Goal: Transaction & Acquisition: Download file/media

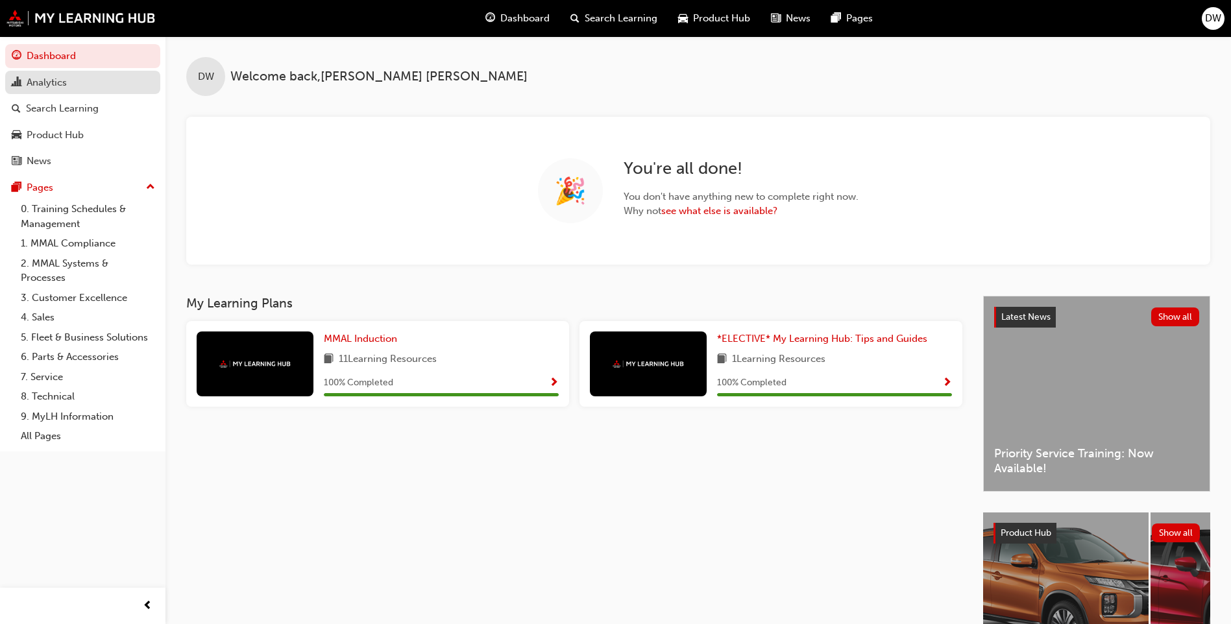
click at [43, 91] on link "Analytics" at bounding box center [82, 83] width 155 height 24
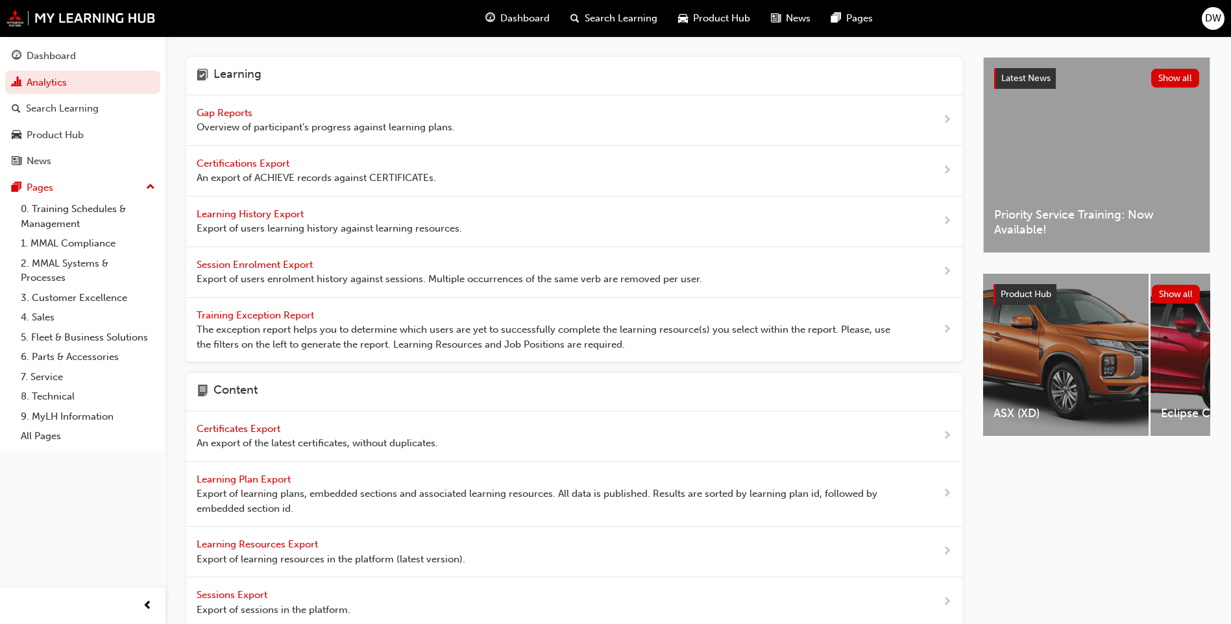
click at [260, 217] on span "Learning History Export" at bounding box center [252, 214] width 110 height 12
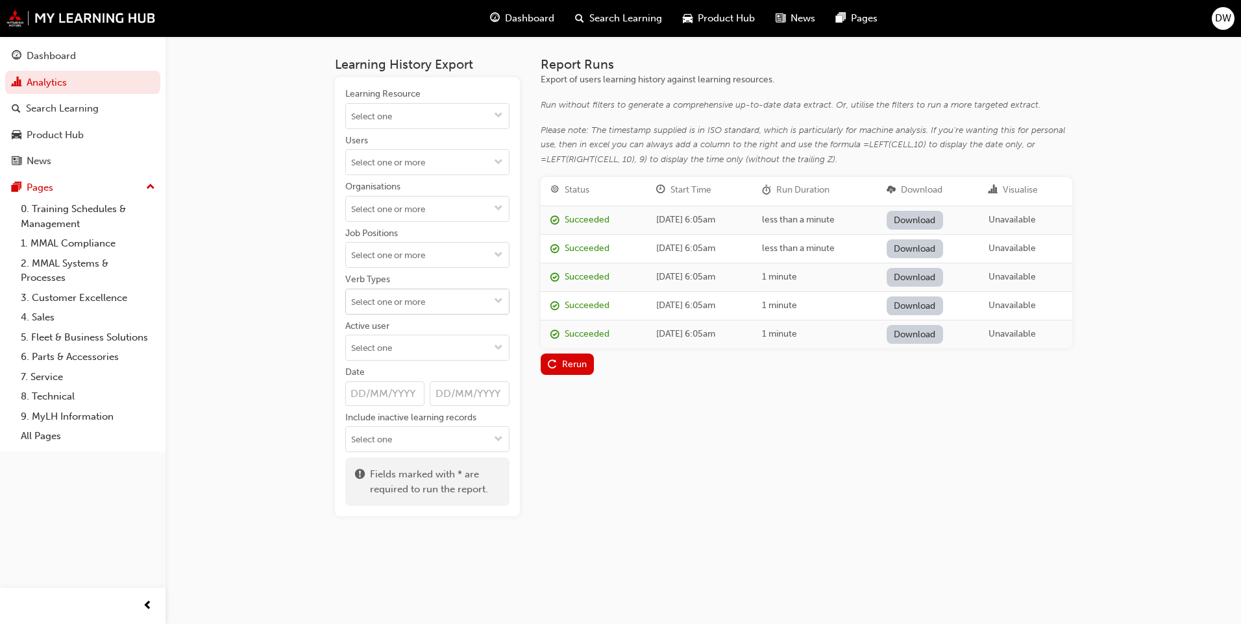
click at [412, 303] on input "Verb Types" at bounding box center [427, 301] width 163 height 25
type input "comple"
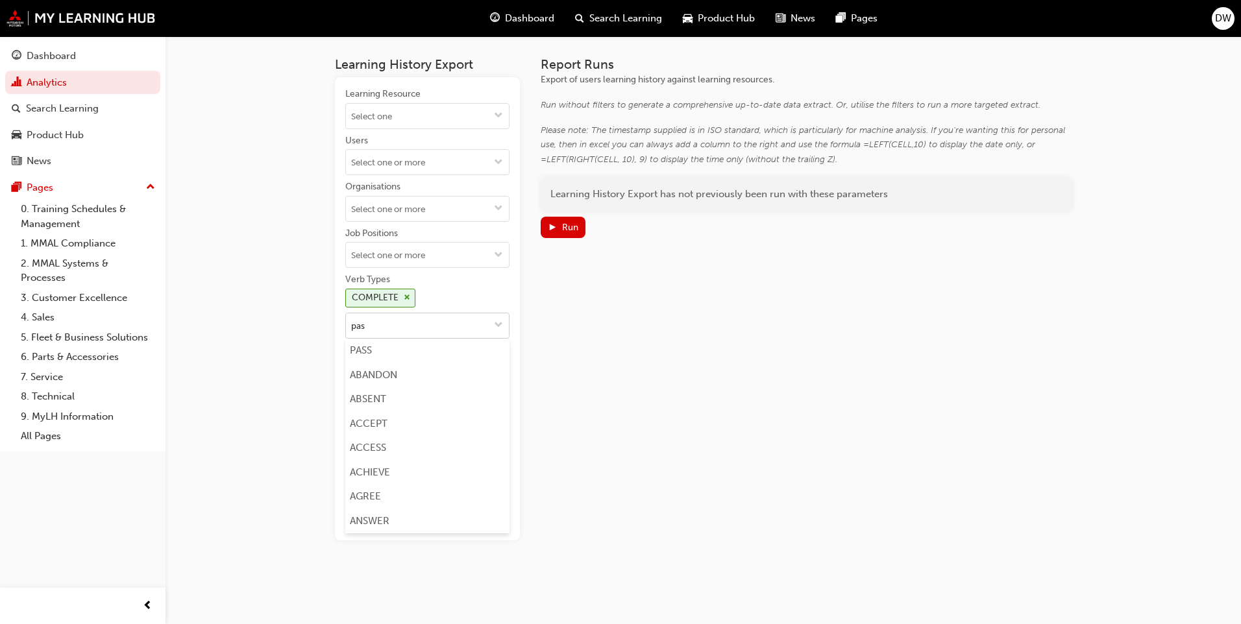
type input "pass"
type input "att"
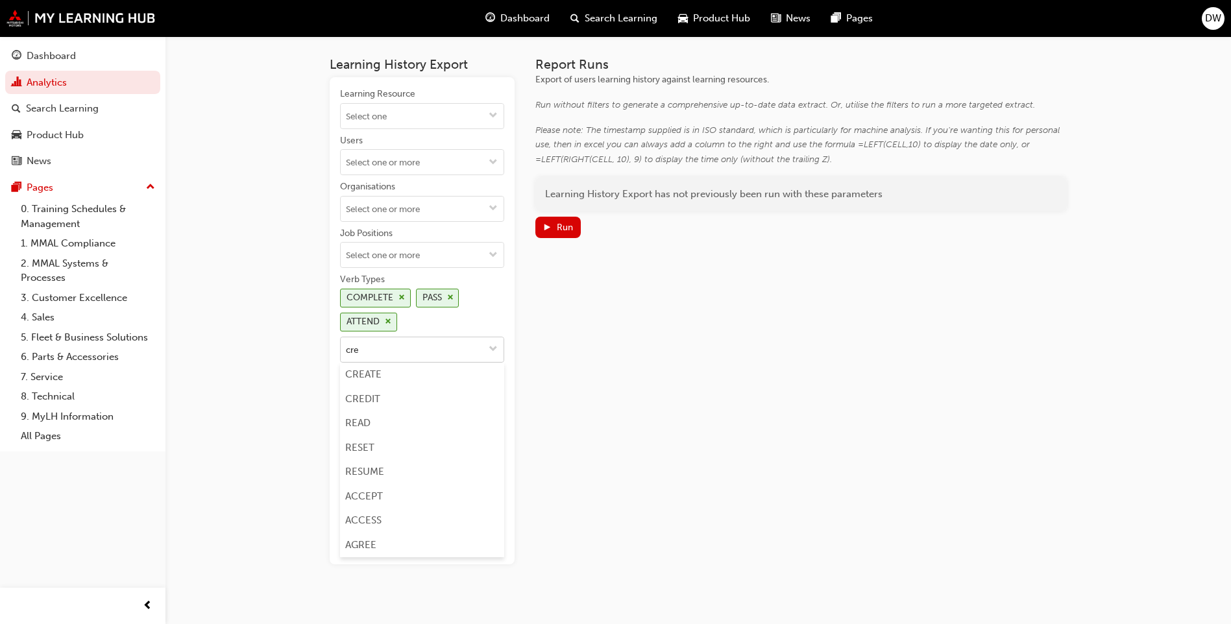
type input "cred"
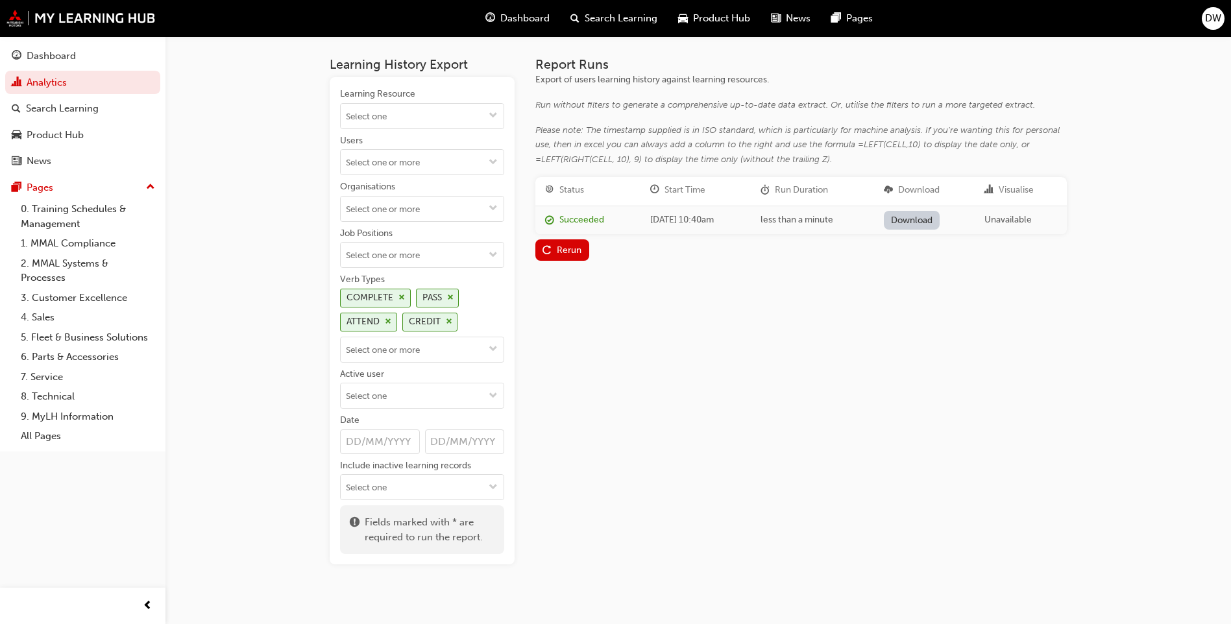
click at [277, 260] on div "Learning History Export Learning Resource Users Organisations Job Positions Ver…" at bounding box center [615, 319] width 1231 height 638
click at [565, 251] on div "Rerun" at bounding box center [569, 250] width 25 height 11
click at [940, 217] on link "Download" at bounding box center [912, 220] width 56 height 19
click at [672, 394] on div "Report Runs Export of users learning history against learning resources. Run wi…" at bounding box center [800, 310] width 531 height 507
